Goal: Obtain resource: Download file/media

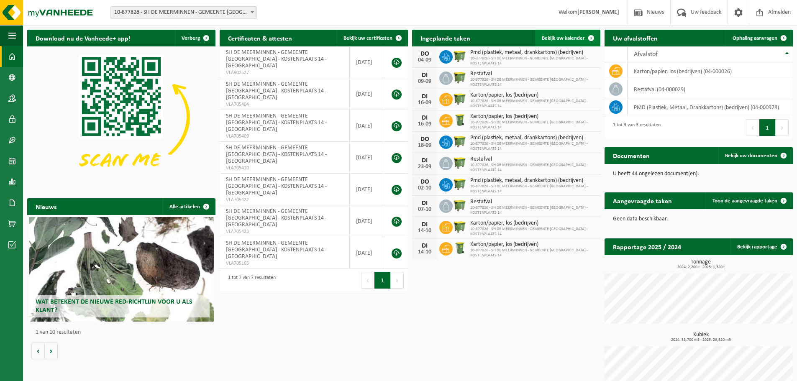
click at [588, 36] on span at bounding box center [590, 38] width 17 height 17
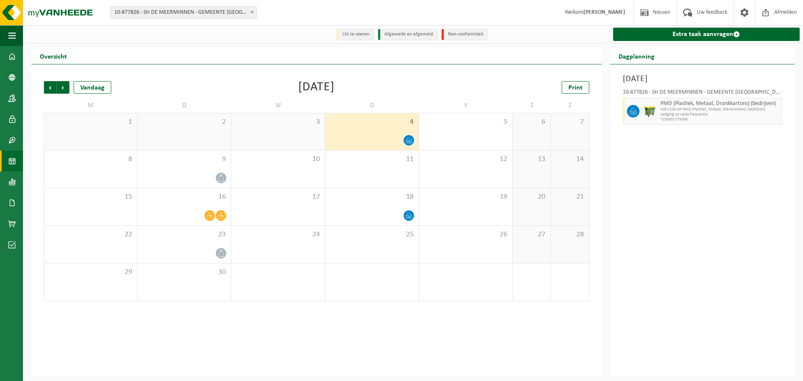
click at [715, 247] on div "Donderdag 4 september 2025 10-877826 - SH DE MEERMINNEN - GEMEENTE BEVEREN - KO…" at bounding box center [702, 220] width 184 height 312
click at [574, 86] on span "Print" at bounding box center [575, 87] width 14 height 7
click at [250, 9] on span at bounding box center [252, 12] width 8 height 11
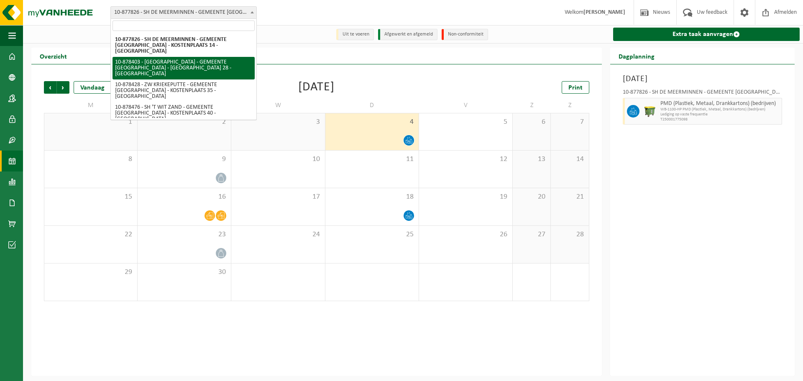
select select "108454"
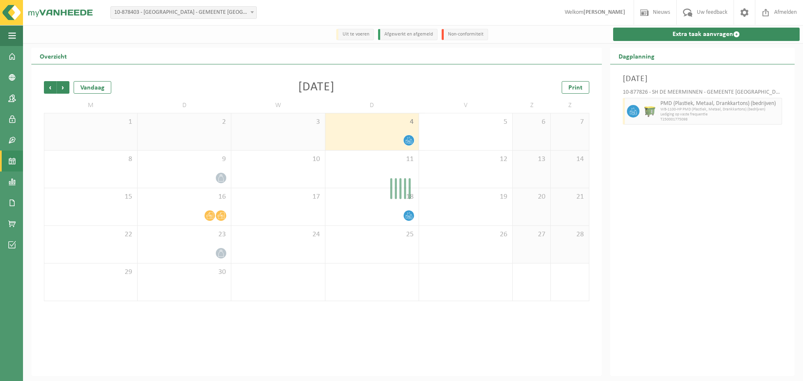
click at [166, 59] on div "Even geduld. Door de grote hoeveelheid gegevens duurt het laden even." at bounding box center [401, 190] width 803 height 381
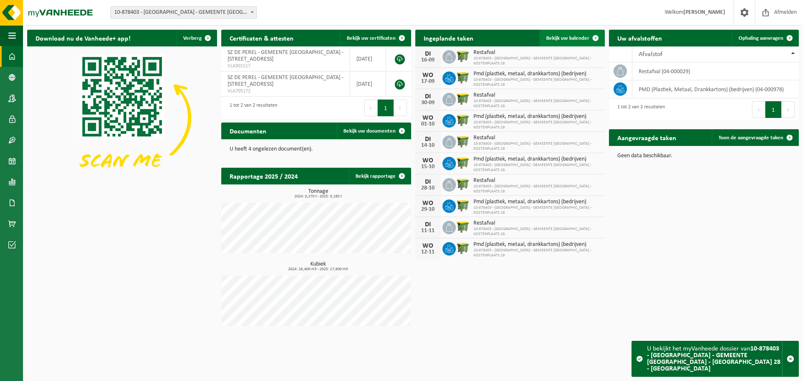
click at [593, 36] on span at bounding box center [595, 38] width 17 height 17
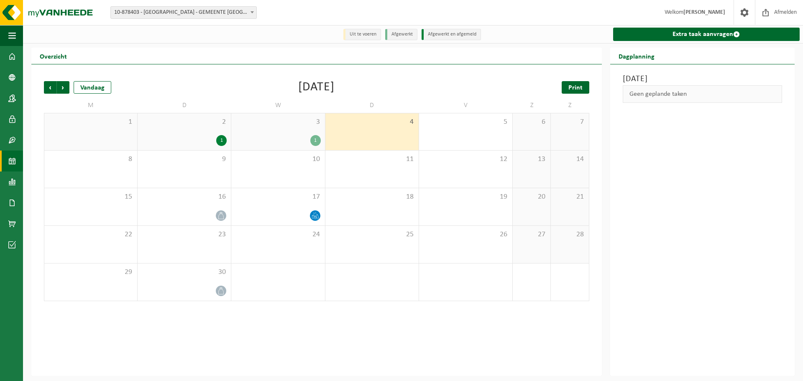
click at [577, 87] on span "Print" at bounding box center [575, 87] width 14 height 7
click at [249, 11] on span at bounding box center [252, 12] width 8 height 11
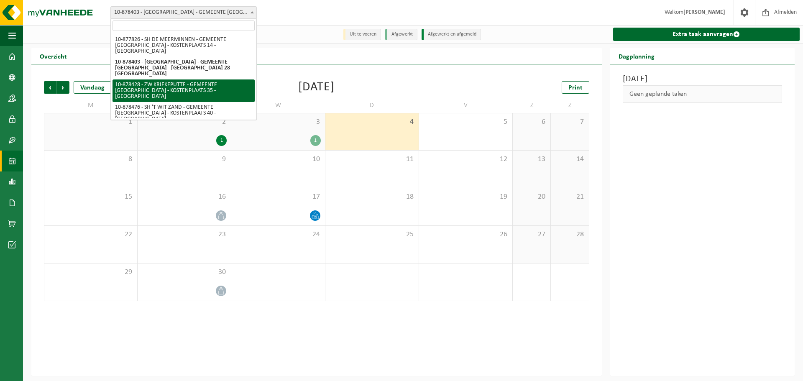
select select "108466"
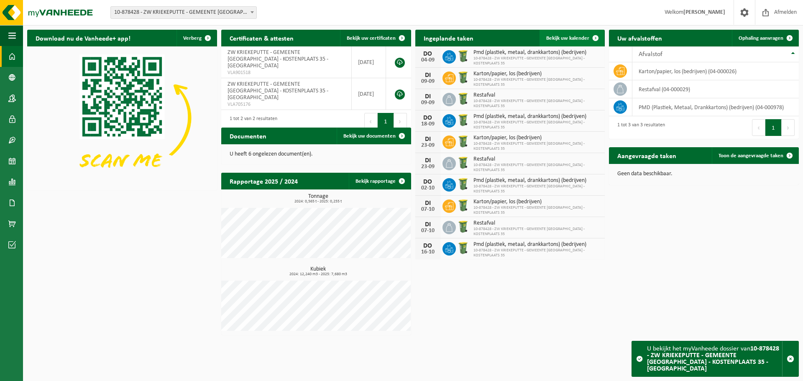
click at [595, 35] on span at bounding box center [595, 38] width 17 height 17
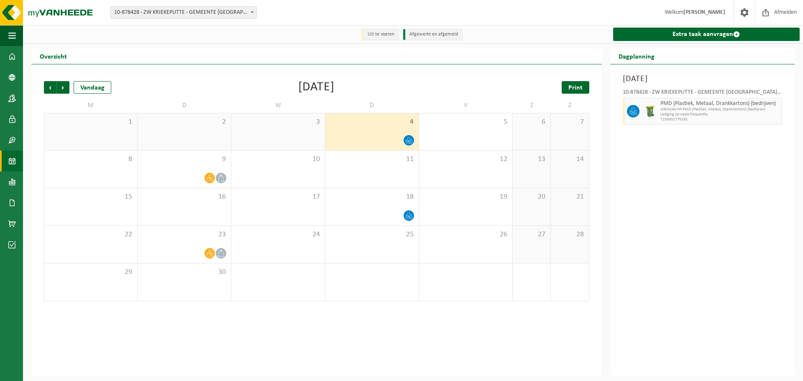
click at [577, 87] on span "Print" at bounding box center [575, 87] width 14 height 7
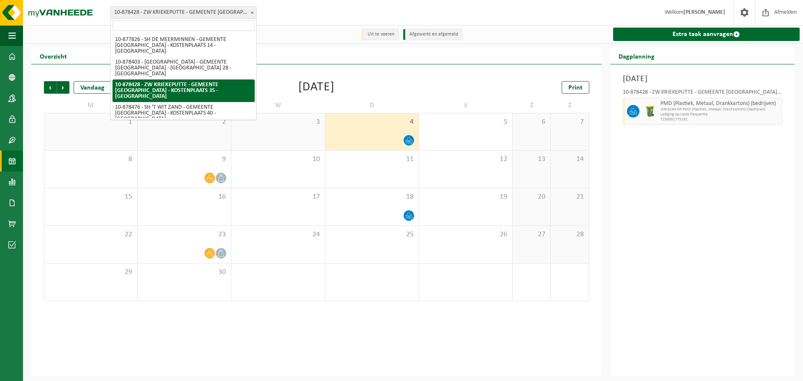
click at [251, 14] on span at bounding box center [252, 12] width 8 height 11
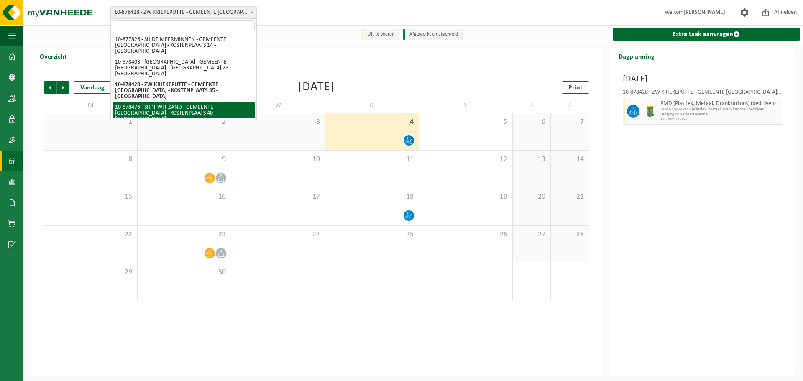
select select "108473"
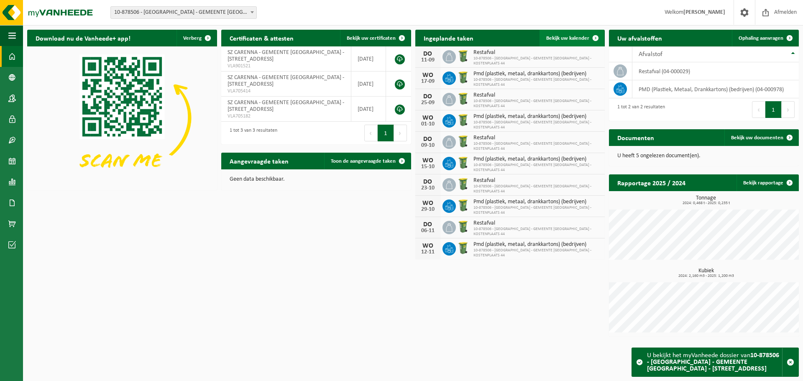
click at [592, 38] on span at bounding box center [595, 38] width 17 height 17
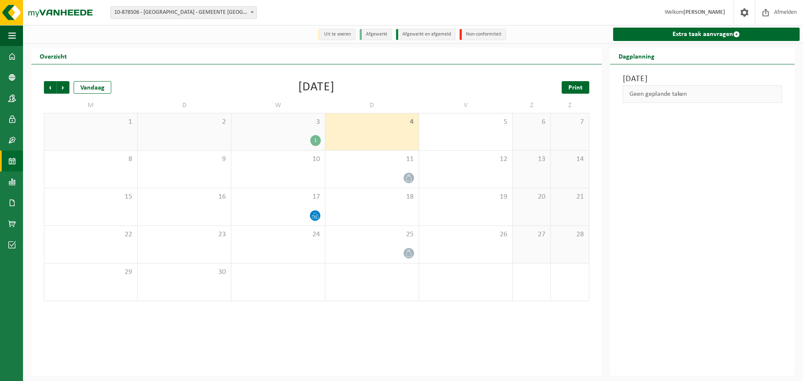
click at [581, 87] on span "Print" at bounding box center [575, 87] width 14 height 7
